Goal: Task Accomplishment & Management: Complete application form

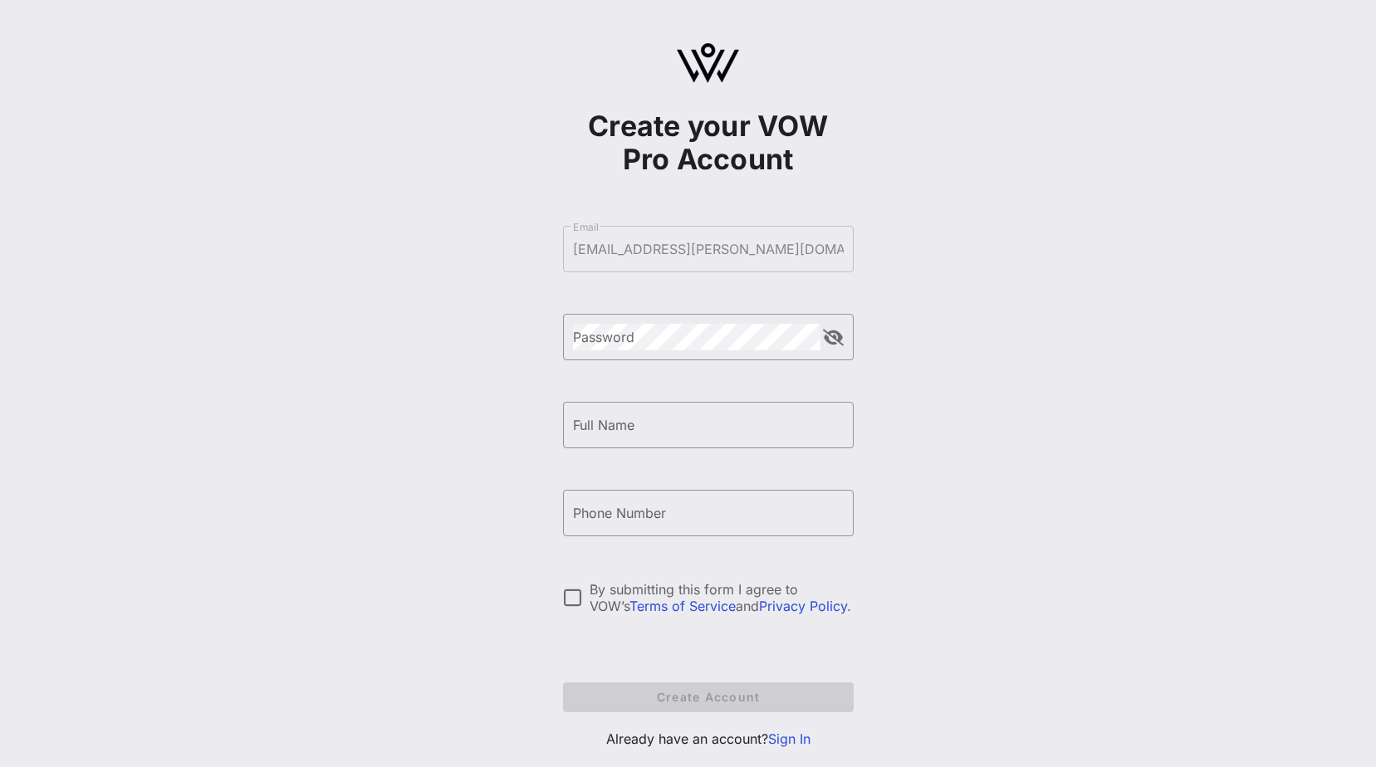
click at [801, 750] on div "Create your VOW Pro Account ​ Email [EMAIL_ADDRESS][PERSON_NAME][DOMAIN_NAME] ​…" at bounding box center [708, 427] width 291 height 669
click at [801, 747] on p "Already have an account? Sign In" at bounding box center [708, 739] width 291 height 20
click at [800, 742] on link "Sign In" at bounding box center [789, 739] width 42 height 17
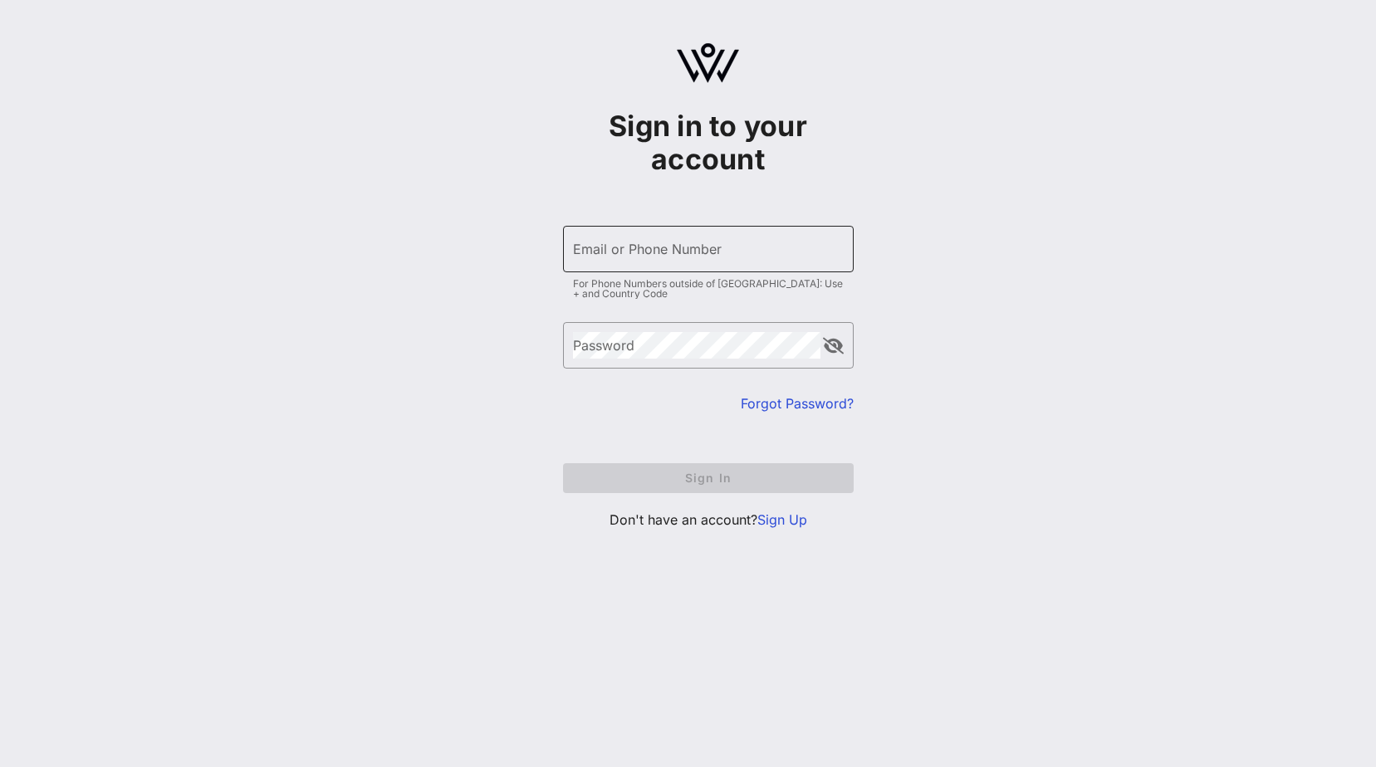
drag, startPoint x: 659, startPoint y: 230, endPoint x: 650, endPoint y: 247, distance: 19.3
click at [653, 242] on div "Email or Phone Number" at bounding box center [708, 249] width 271 height 47
type input "[EMAIL_ADDRESS][PERSON_NAME][DOMAIN_NAME]"
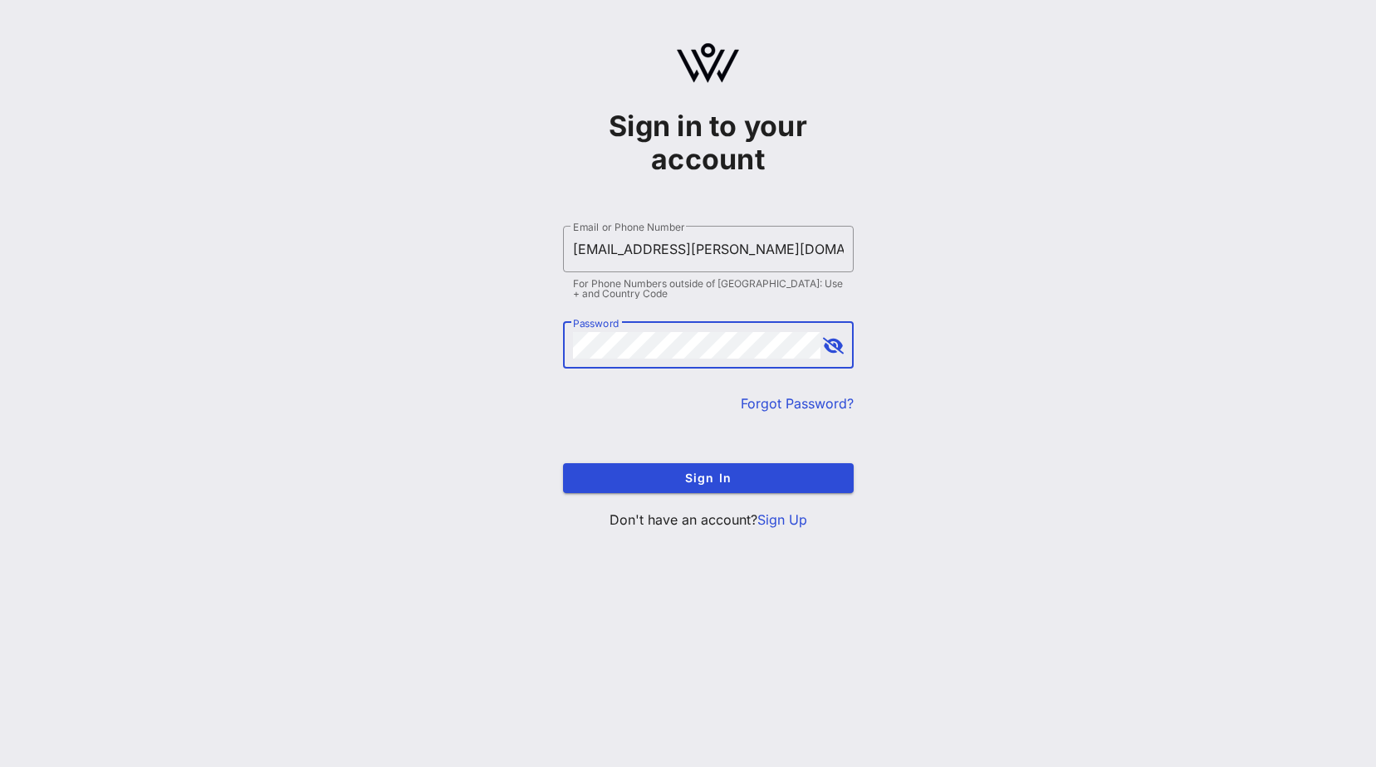
click at [563, 463] on button "Sign In" at bounding box center [708, 478] width 291 height 30
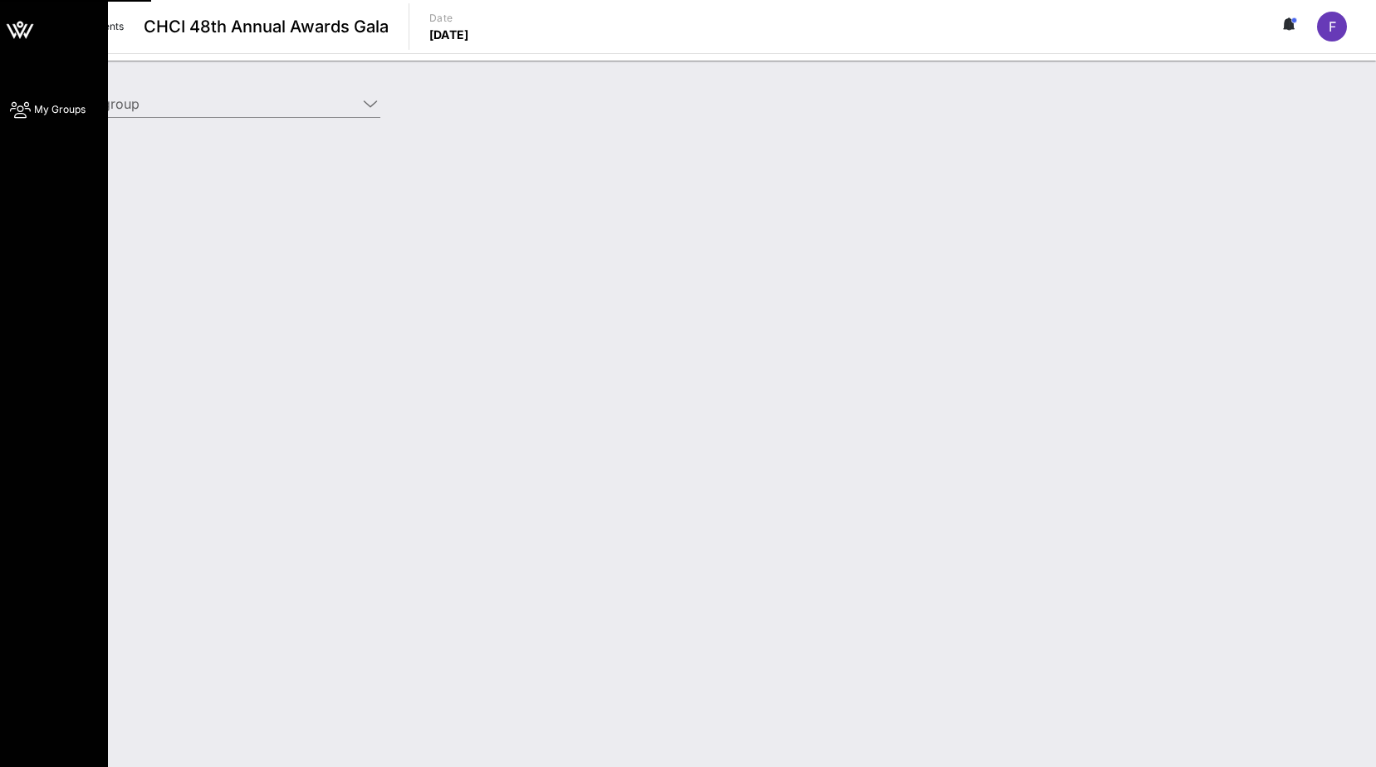
type input "Pfizer (Pfizer) [[PERSON_NAME], [PERSON_NAME][EMAIL_ADDRESS][DOMAIN_NAME]]"
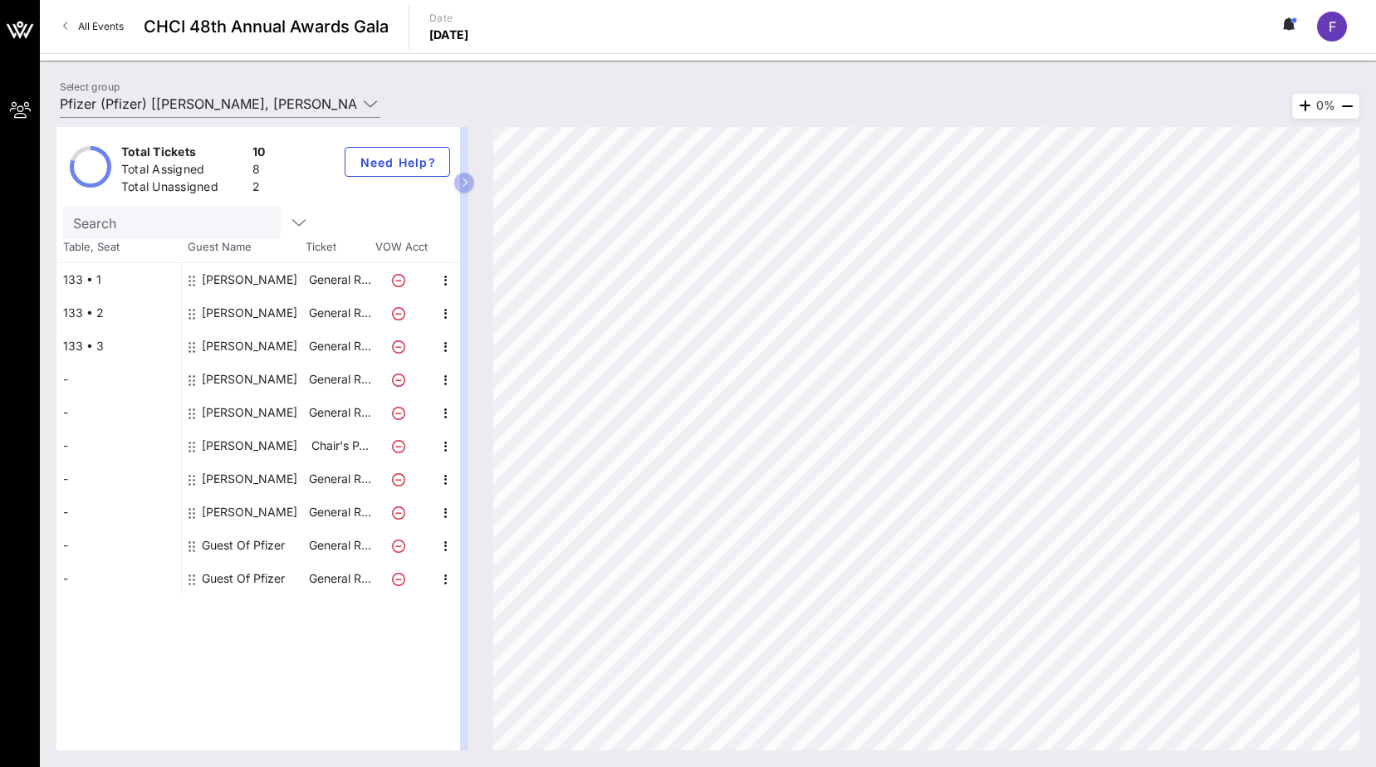
click at [237, 551] on div "Guest Of Pfizer" at bounding box center [243, 545] width 83 height 33
